Goal: Task Accomplishment & Management: Use online tool/utility

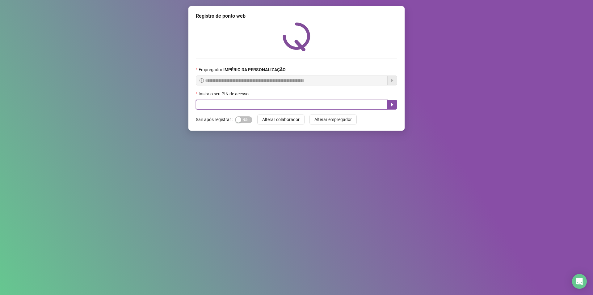
click at [265, 103] on input "text" at bounding box center [292, 105] width 192 height 10
type input "*****"
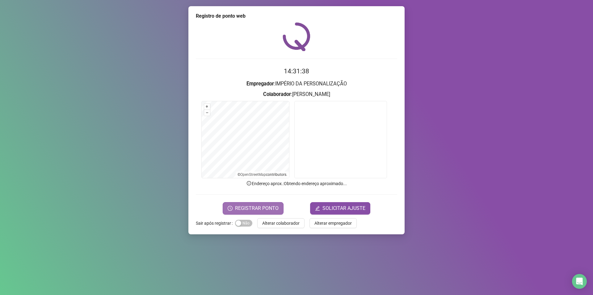
click at [260, 206] on span "REGISTRAR PONTO" at bounding box center [257, 207] width 44 height 7
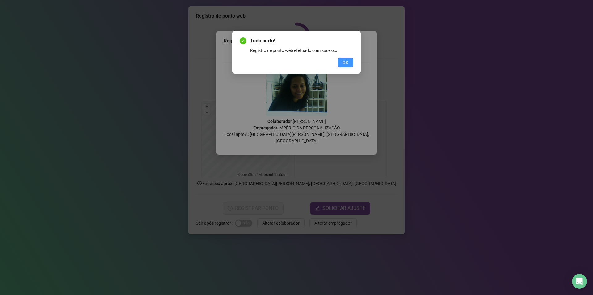
click at [353, 59] on button "OK" at bounding box center [346, 62] width 16 height 10
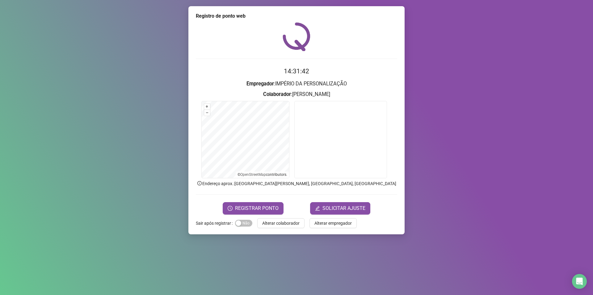
drag, startPoint x: 282, startPoint y: 223, endPoint x: 267, endPoint y: 218, distance: 16.1
click at [282, 224] on span "Alterar colaborador" at bounding box center [280, 222] width 37 height 7
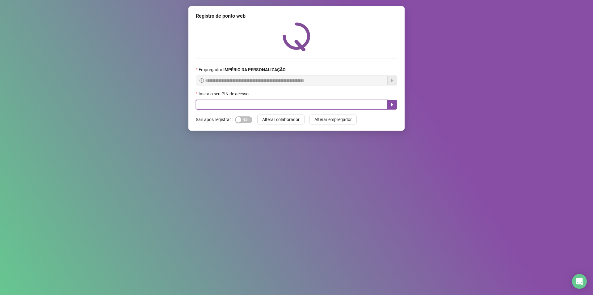
drag, startPoint x: 307, startPoint y: 109, endPoint x: 313, endPoint y: 124, distance: 16.5
click at [307, 109] on input "text" at bounding box center [292, 105] width 192 height 10
type input "*****"
click at [324, 105] on input "*****" at bounding box center [292, 105] width 192 height 10
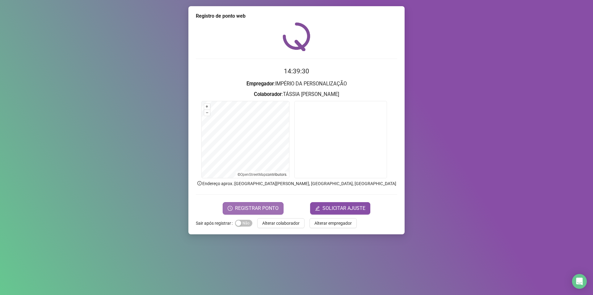
click at [265, 210] on span "REGISTRAR PONTO" at bounding box center [257, 207] width 44 height 7
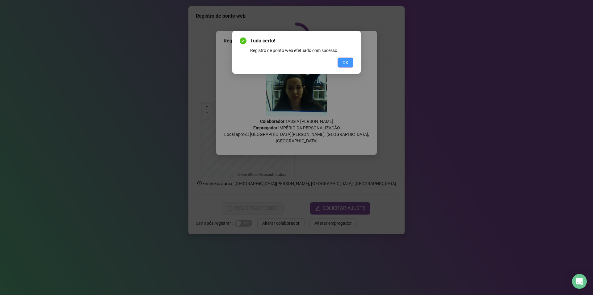
click at [342, 61] on button "OK" at bounding box center [346, 62] width 16 height 10
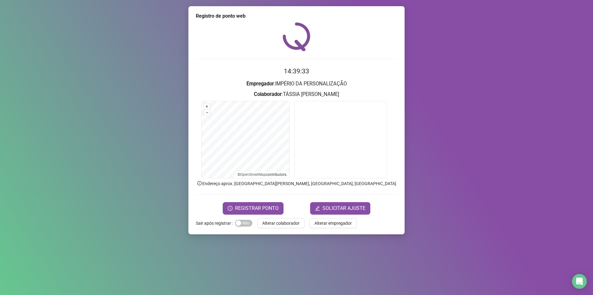
drag, startPoint x: 289, startPoint y: 222, endPoint x: 292, endPoint y: 223, distance: 3.6
click at [289, 222] on span "Alterar colaborador" at bounding box center [280, 222] width 37 height 7
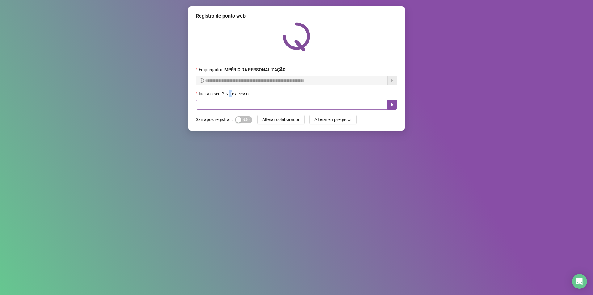
drag, startPoint x: 232, startPoint y: 92, endPoint x: 232, endPoint y: 101, distance: 9.0
click at [232, 98] on div "Insira o seu PIN de acesso" at bounding box center [297, 94] width 202 height 9
drag, startPoint x: 233, startPoint y: 102, endPoint x: 232, endPoint y: 106, distance: 4.0
click at [232, 106] on input "text" at bounding box center [292, 105] width 192 height 10
type input "*****"
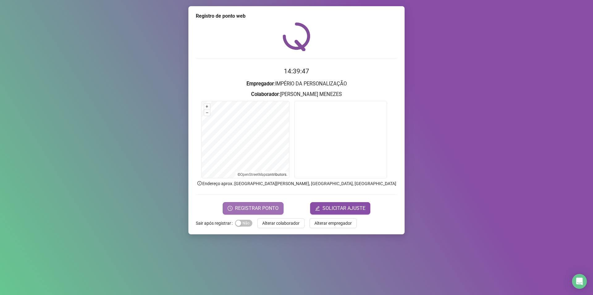
click at [240, 207] on span "REGISTRAR PONTO" at bounding box center [257, 207] width 44 height 7
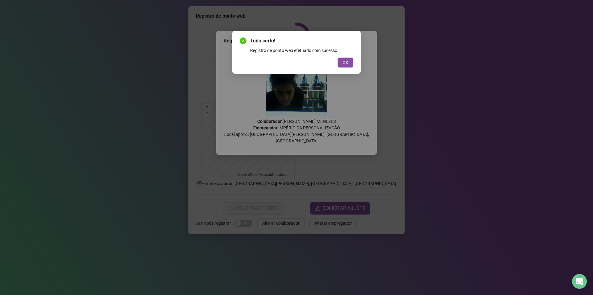
click at [344, 55] on div "Tudo certo! Registro de ponto web efetuado com sucesso. OK" at bounding box center [297, 52] width 114 height 30
click at [345, 58] on button "OK" at bounding box center [346, 62] width 16 height 10
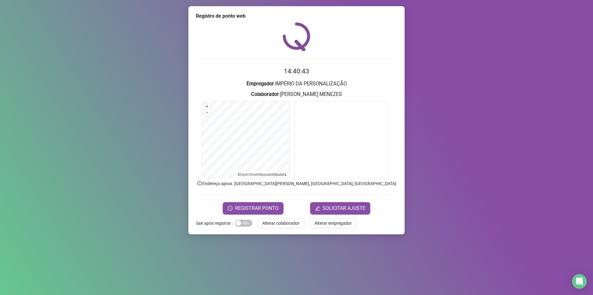
click at [291, 224] on span "Alterar colaborador" at bounding box center [280, 222] width 37 height 7
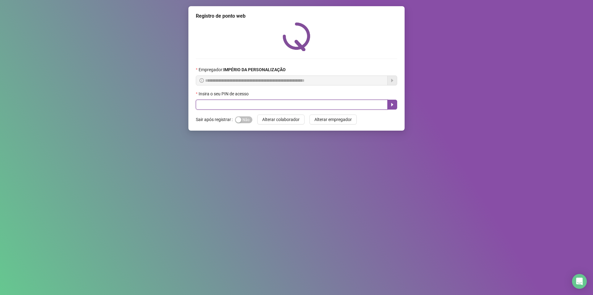
click at [345, 103] on input "text" at bounding box center [292, 105] width 192 height 10
type input "*****"
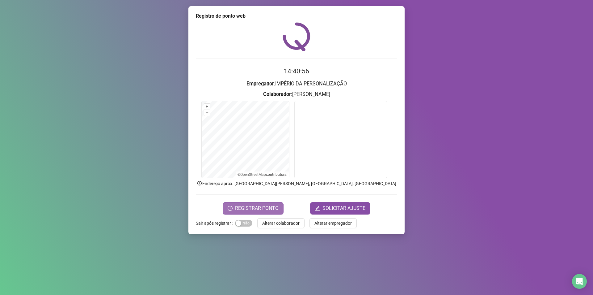
click at [247, 204] on button "REGISTRAR PONTO" at bounding box center [253, 208] width 61 height 12
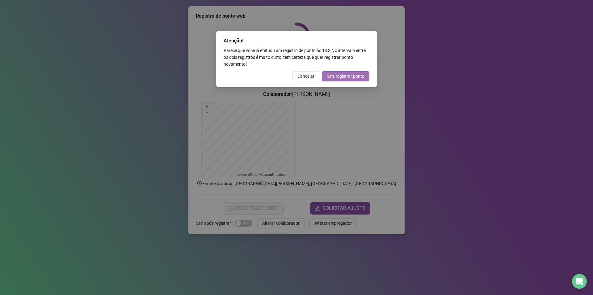
click at [358, 75] on span "Sim, registrar ponto" at bounding box center [346, 76] width 38 height 7
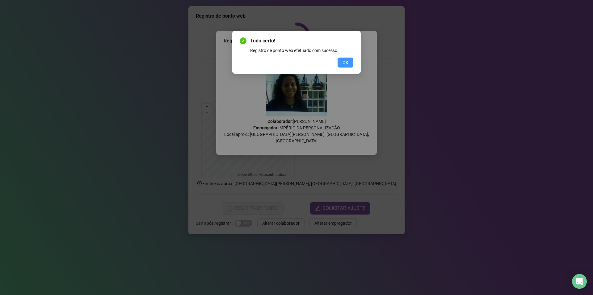
click at [348, 62] on span "OK" at bounding box center [346, 62] width 6 height 7
